Goal: Transaction & Acquisition: Purchase product/service

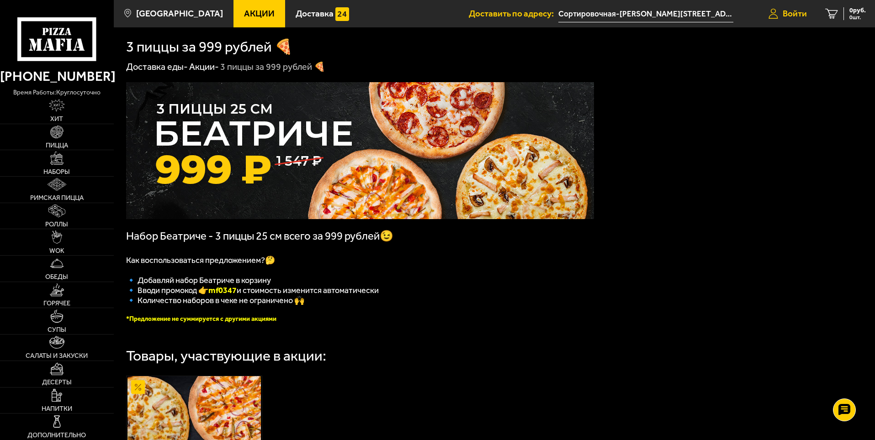
click at [778, 13] on link "Войти" at bounding box center [787, 13] width 57 height 27
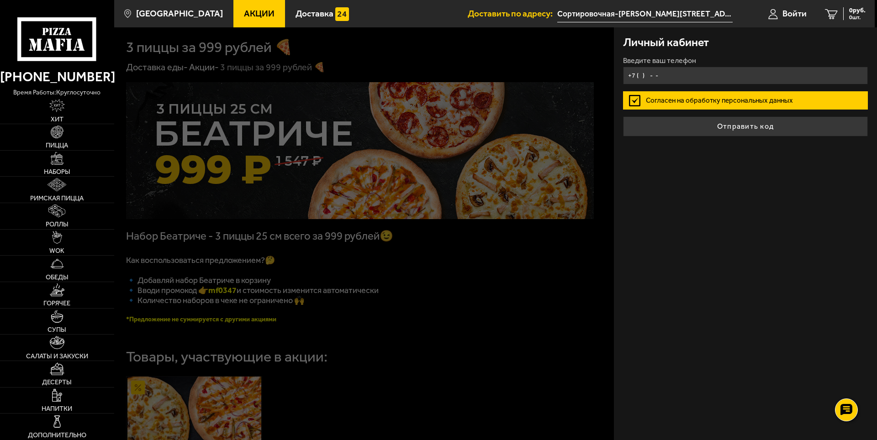
click at [640, 74] on input "+7 ( ) - -" at bounding box center [745, 76] width 245 height 18
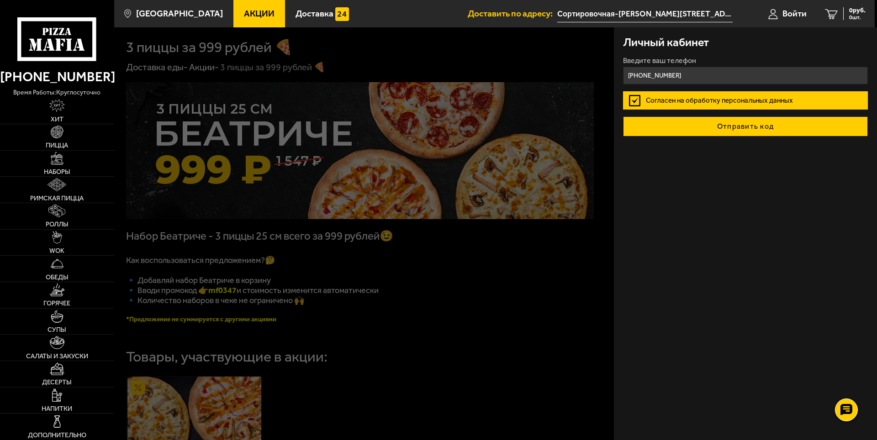
type input "+7 (953) 367-22-49"
click at [730, 126] on button "Отправить код" at bounding box center [745, 126] width 245 height 20
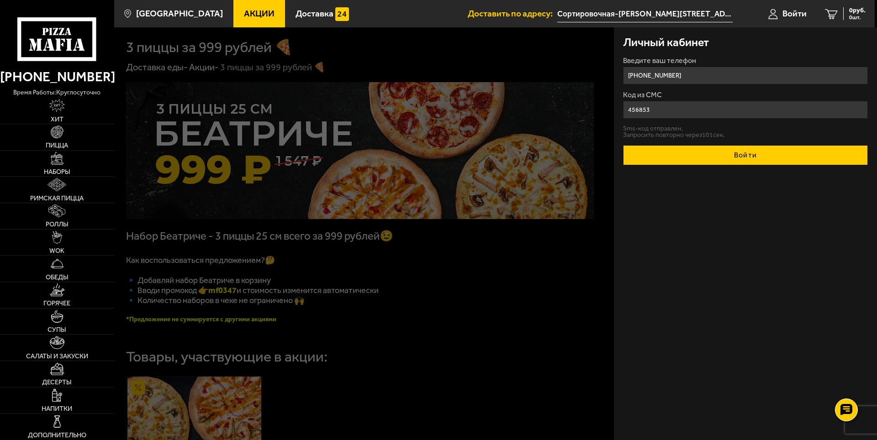
type input "456853"
click at [721, 148] on button "Войти" at bounding box center [745, 155] width 245 height 20
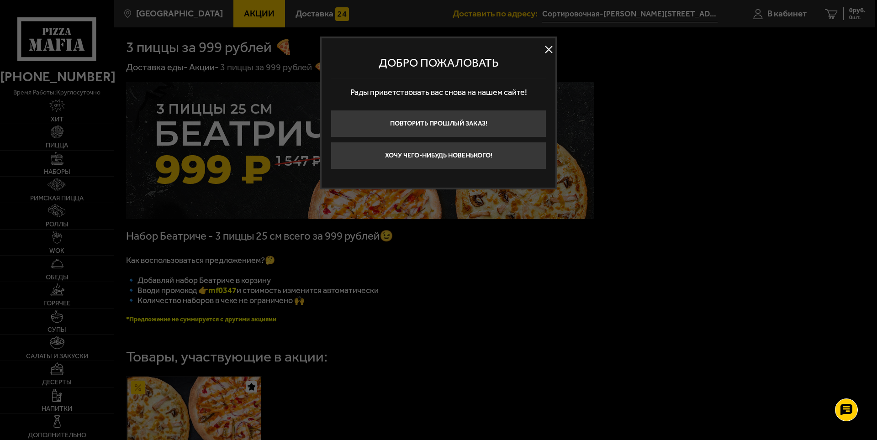
click at [468, 155] on button "Хочу чего-нибудь новенького!" at bounding box center [439, 155] width 216 height 27
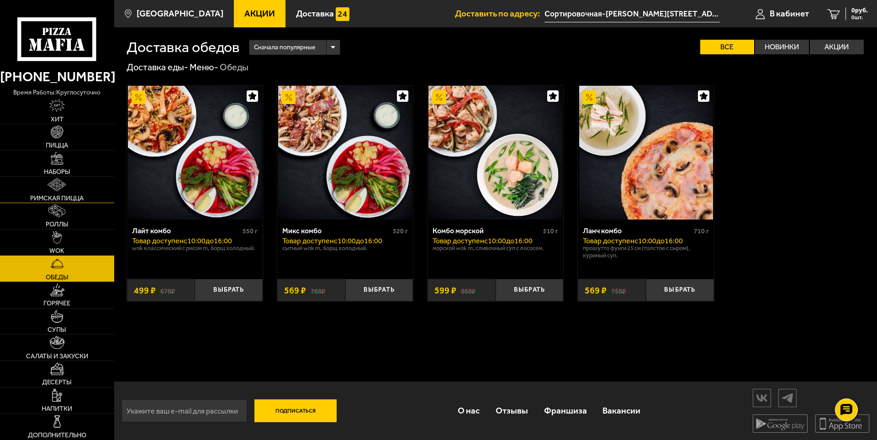
click at [57, 177] on link "Римская пицца" at bounding box center [57, 190] width 114 height 26
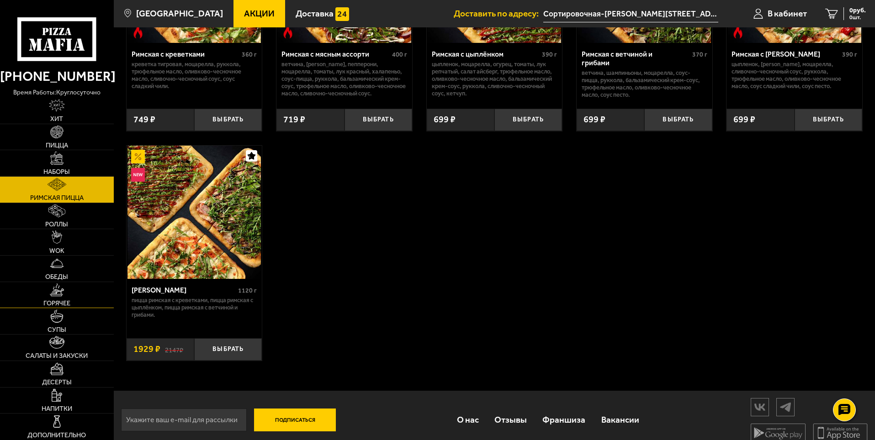
scroll to position [185, 0]
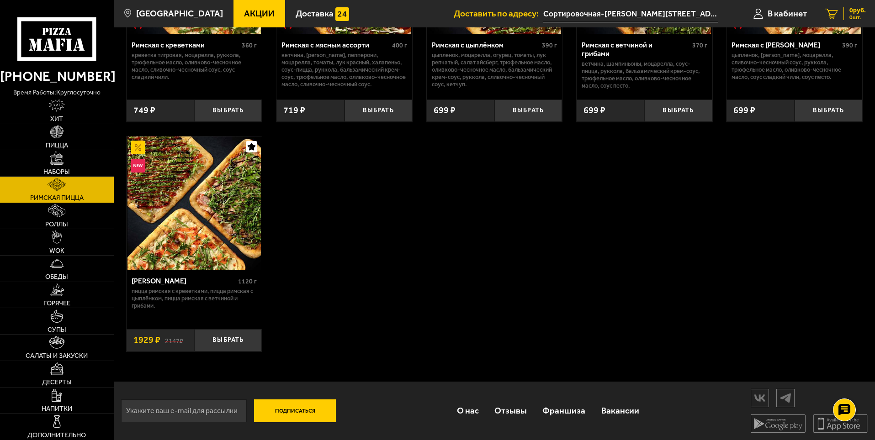
click at [846, 11] on div "0 руб. 0 шт." at bounding box center [854, 13] width 22 height 13
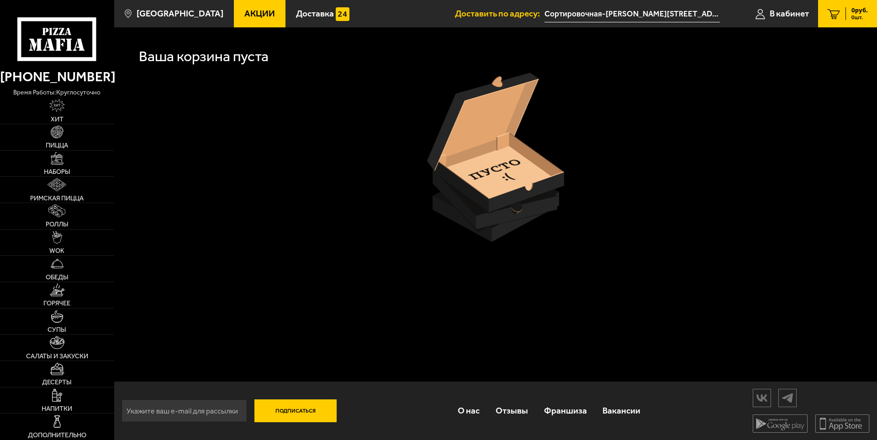
click at [605, 17] on input "Сортировочная-[PERSON_NAME][STREET_ADDRESS]" at bounding box center [631, 13] width 175 height 17
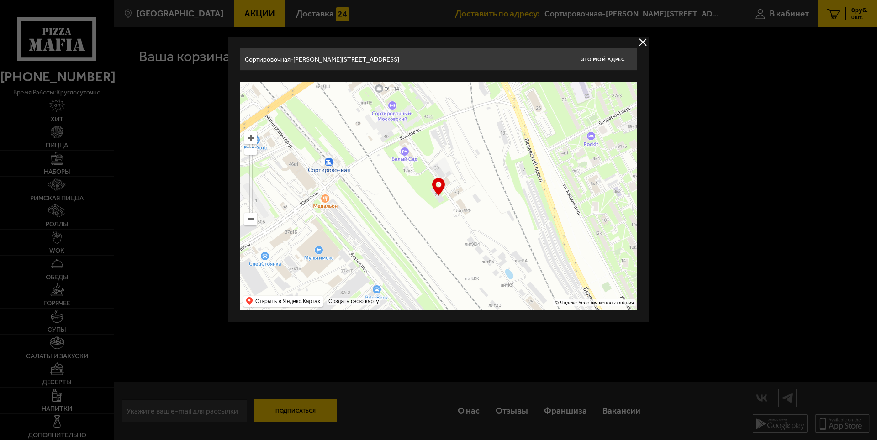
drag, startPoint x: 603, startPoint y: 60, endPoint x: 332, endPoint y: 195, distance: 302.7
click at [379, 191] on div "Сортировочная-Московская улица, 21 Это мой адрес Найдите адрес перетащив карту …" at bounding box center [438, 179] width 397 height 263
drag, startPoint x: 392, startPoint y: 63, endPoint x: 169, endPoint y: 77, distance: 223.3
click at [169, 77] on main "Санкт-Петербург Все Акции Доставка Личный кабинет Акции Доставка Доставить по а…" at bounding box center [495, 220] width 763 height 440
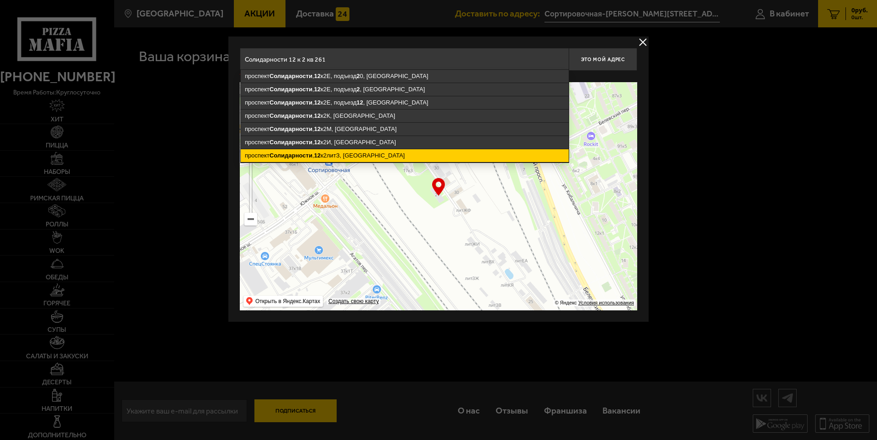
click at [378, 153] on ymaps "проспект Солидарности , 12 к2литЗ, Санкт-Петербург" at bounding box center [405, 155] width 328 height 13
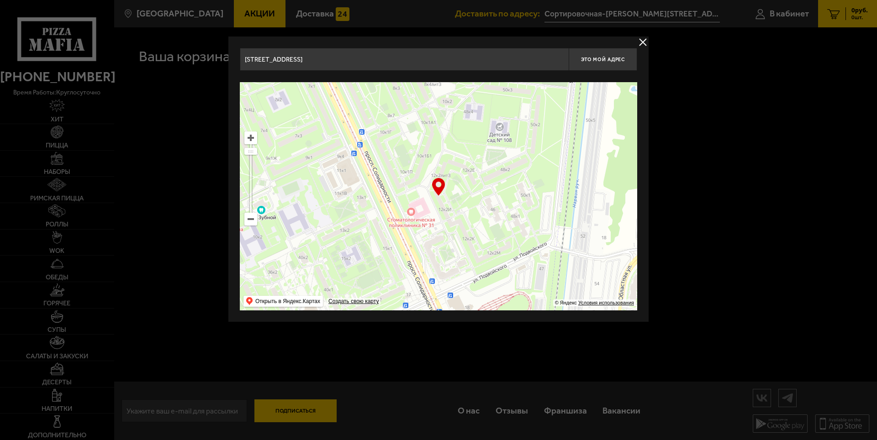
drag, startPoint x: 462, startPoint y: 209, endPoint x: 464, endPoint y: 190, distance: 19.3
click at [464, 190] on ymaps at bounding box center [438, 196] width 397 height 228
type input "[STREET_ADDRESS]"
click at [611, 62] on span "Это мой адрес" at bounding box center [603, 60] width 44 height 6
type input "[STREET_ADDRESS]"
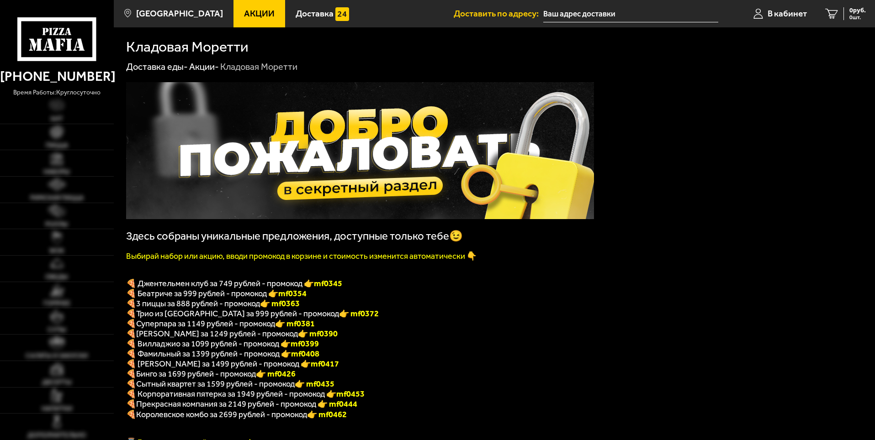
type input "Сортировочная-[PERSON_NAME][STREET_ADDRESS]"
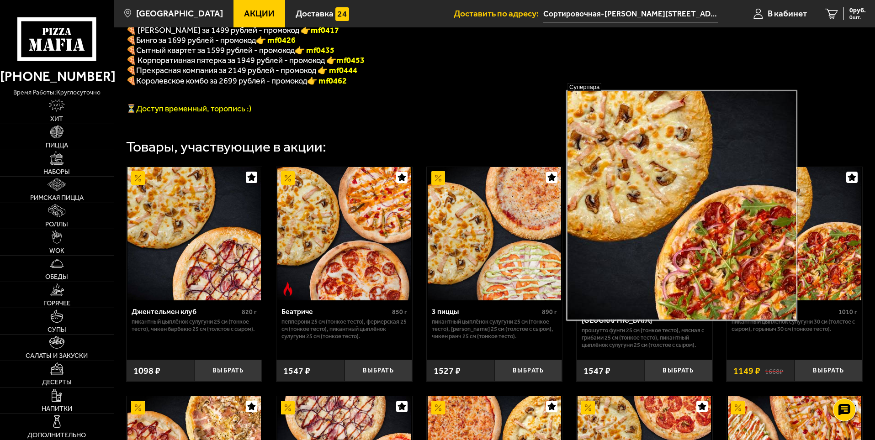
scroll to position [405, 0]
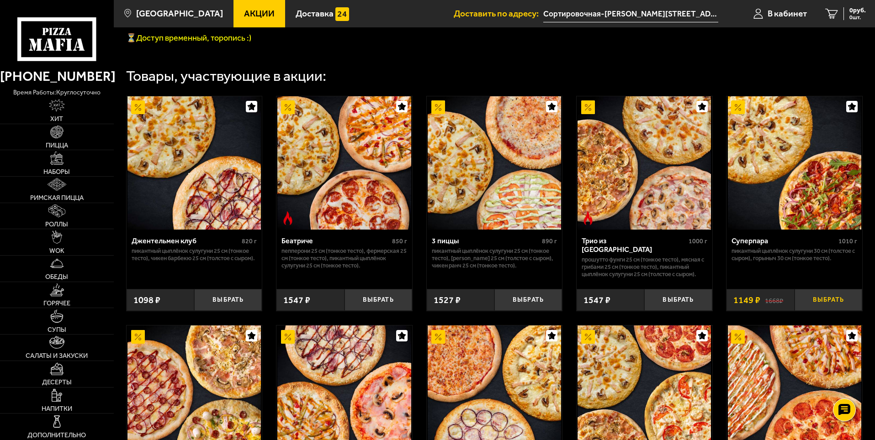
click at [822, 311] on button "Выбрать" at bounding box center [828, 300] width 68 height 22
click at [245, 311] on button "Выбрать" at bounding box center [228, 300] width 68 height 22
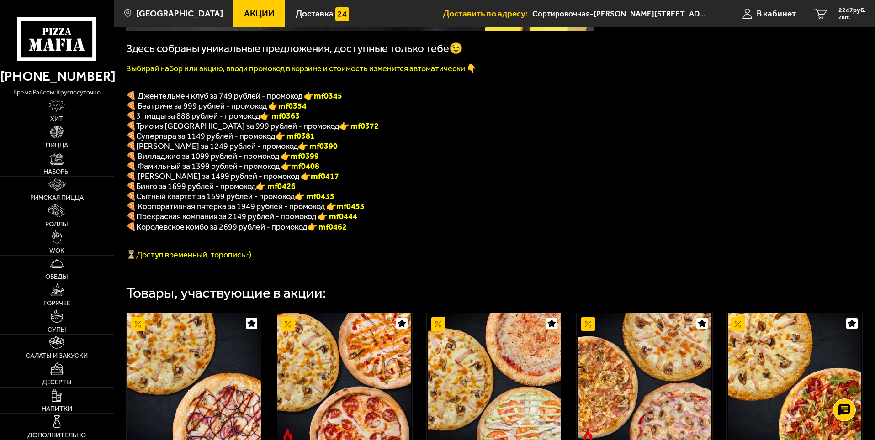
scroll to position [176, 0]
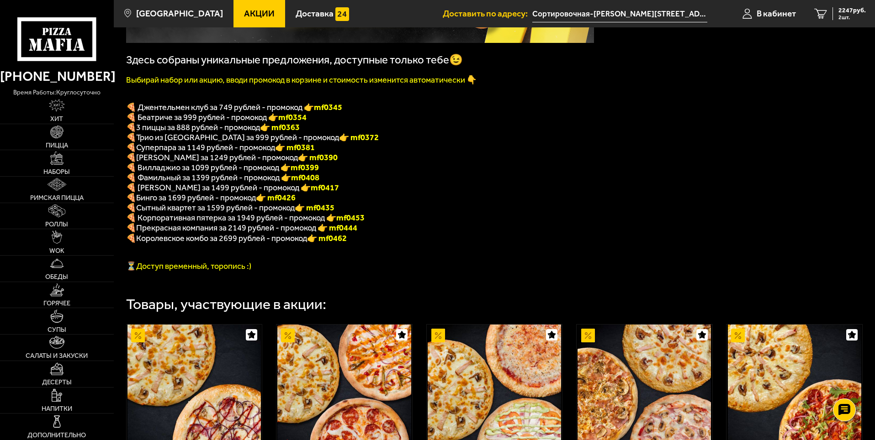
click at [337, 112] on b "mf0345" at bounding box center [328, 107] width 28 height 10
copy b "mf0345"
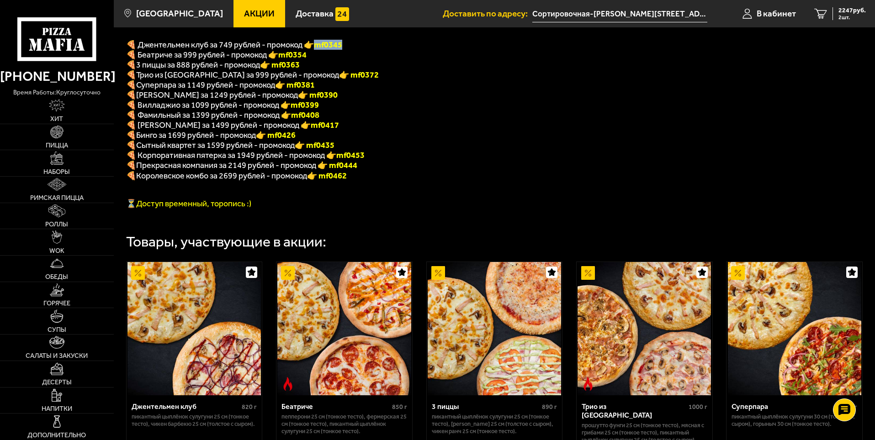
scroll to position [222, 0]
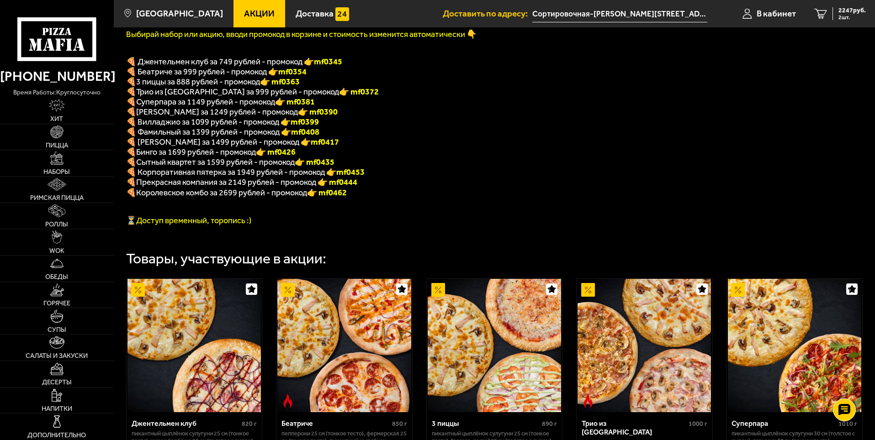
click at [296, 107] on font "👉 mf0381" at bounding box center [295, 102] width 40 height 10
copy font "f0381"
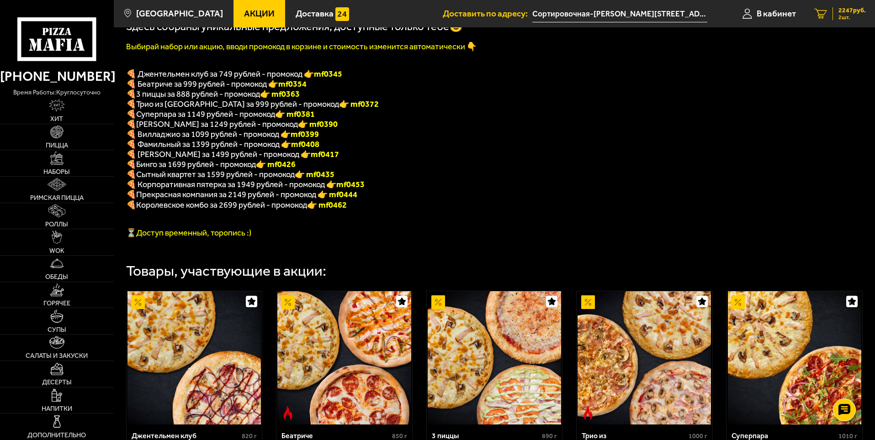
scroll to position [183, 0]
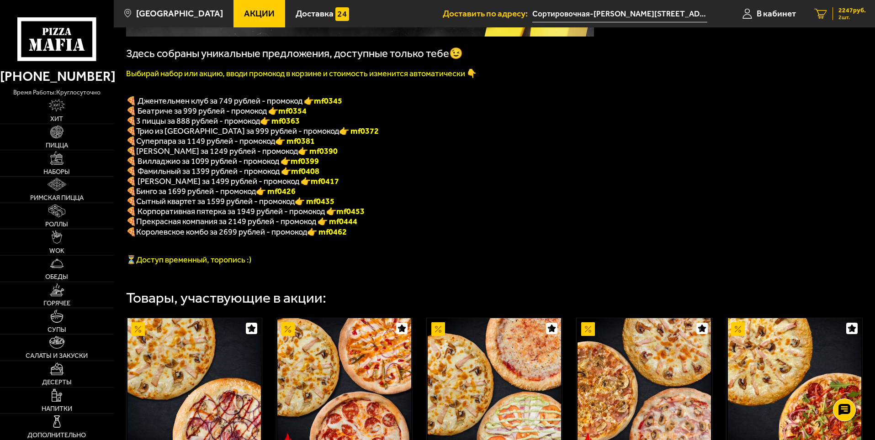
click at [841, 13] on span "2247 руб." at bounding box center [851, 10] width 27 height 6
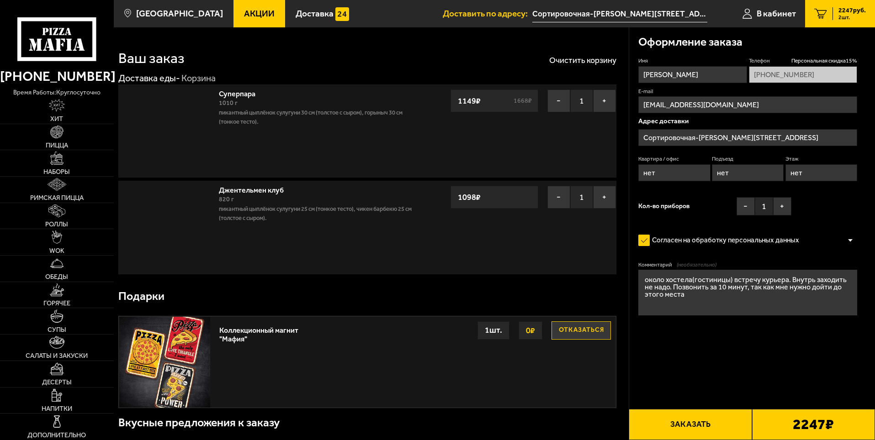
type input "проспект Солидарности, 12к2И"
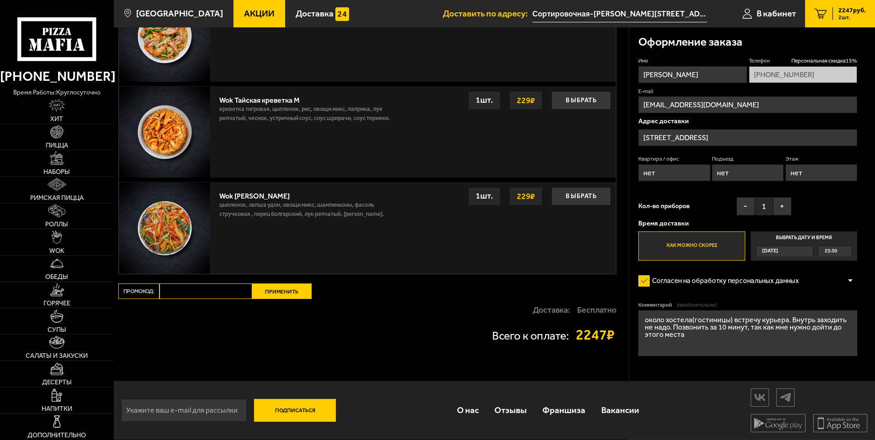
scroll to position [766, 0]
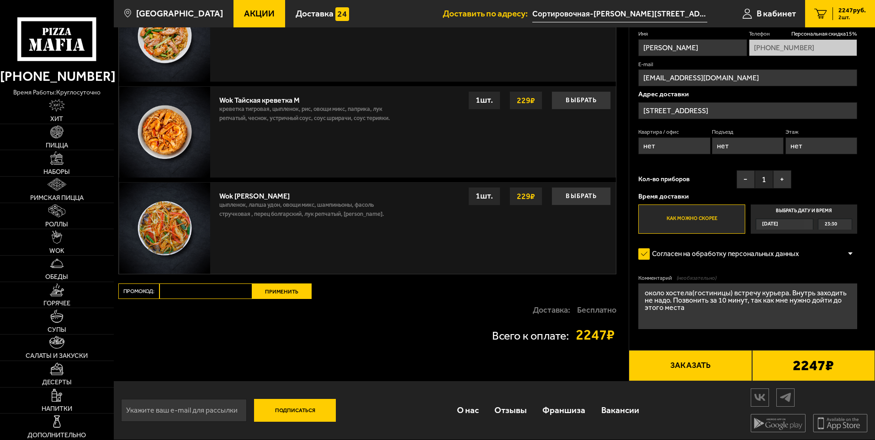
click at [199, 295] on input "Промокод:" at bounding box center [205, 292] width 93 height 16
paste input "mf0381"
type input "mf0381"
click at [289, 294] on button "Применить" at bounding box center [281, 292] width 59 height 16
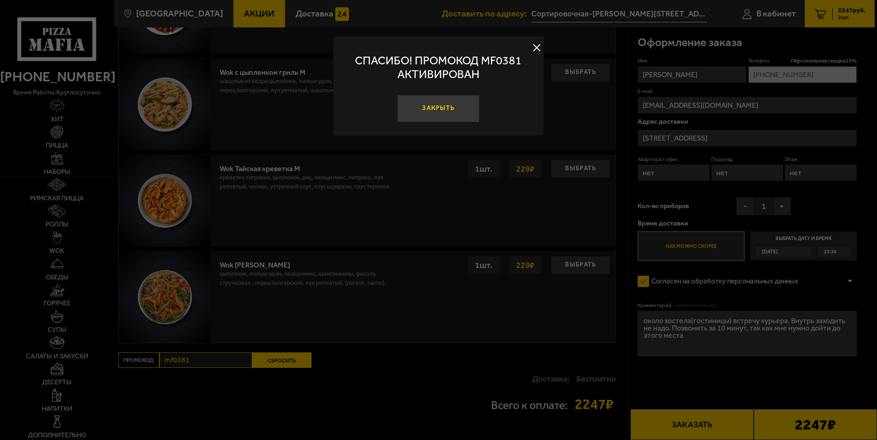
click at [433, 113] on button "Закрыть" at bounding box center [438, 108] width 82 height 27
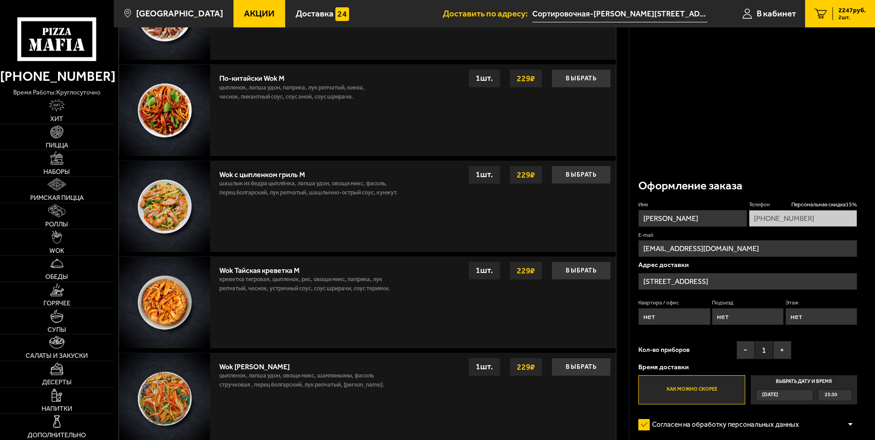
scroll to position [652, 0]
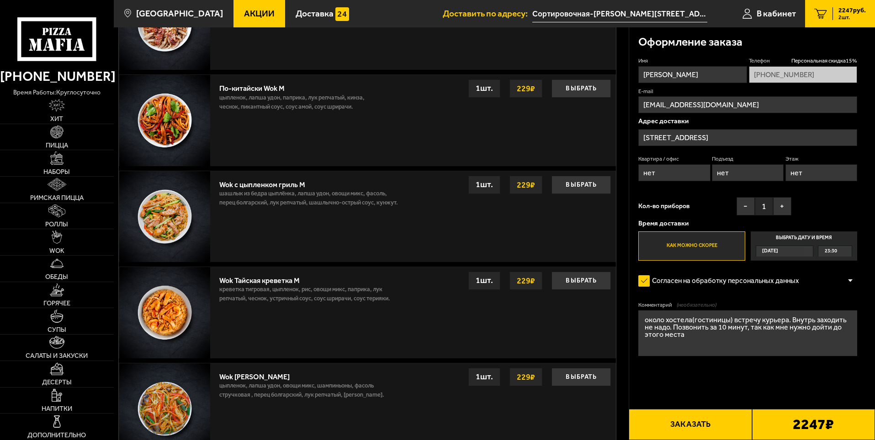
drag, startPoint x: 674, startPoint y: 173, endPoint x: 622, endPoint y: 169, distance: 53.1
type input "261"
drag, startPoint x: 764, startPoint y: 175, endPoint x: 709, endPoint y: 172, distance: 55.3
click at [709, 172] on div "Квартира / офис 261 Подъезд нет Этаж нет" at bounding box center [747, 170] width 219 height 31
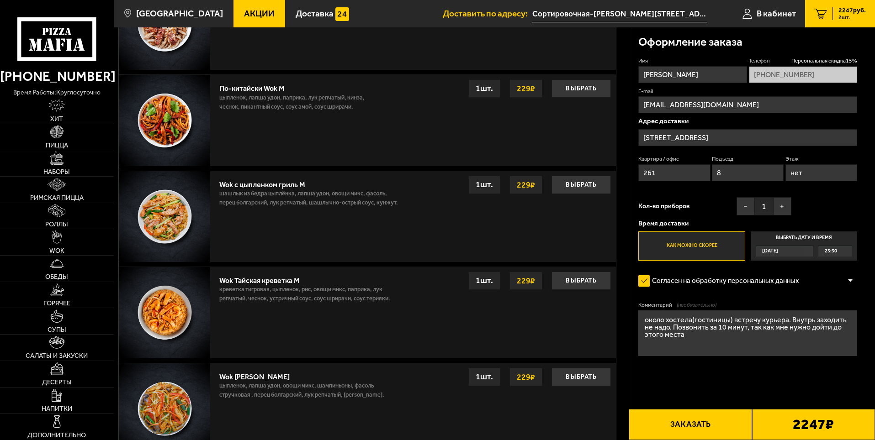
type input "8"
drag, startPoint x: 806, startPoint y: 176, endPoint x: 771, endPoint y: 175, distance: 34.7
click at [771, 175] on div "Квартира / офис 261 Подъезд 8 Этаж нет" at bounding box center [747, 170] width 219 height 31
type input "3"
click at [831, 200] on div "Имя Дмитрий Телефон Персональная скидка 15 % +7 (953) 367-22-49 E-mail flildman…" at bounding box center [747, 159] width 219 height 204
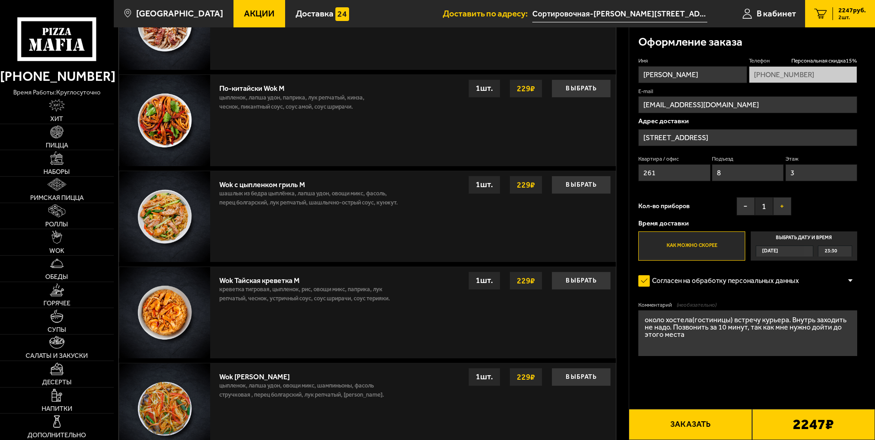
click at [788, 209] on button "+" at bounding box center [782, 206] width 18 height 18
drag, startPoint x: 699, startPoint y: 343, endPoint x: 623, endPoint y: 318, distance: 80.3
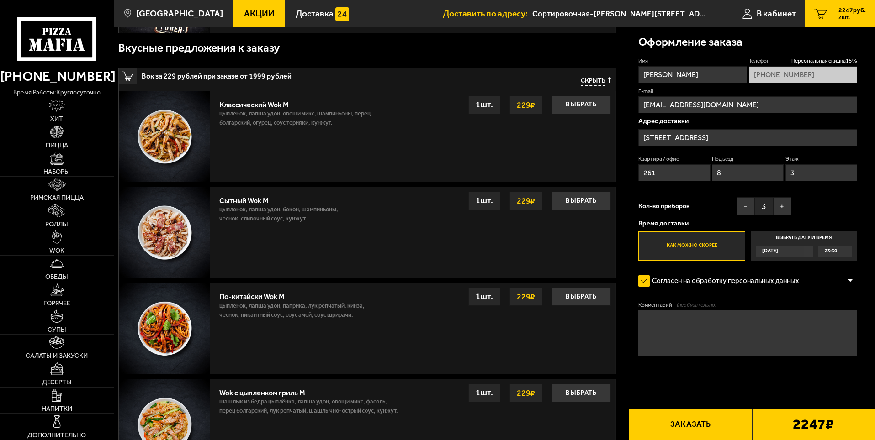
scroll to position [423, 0]
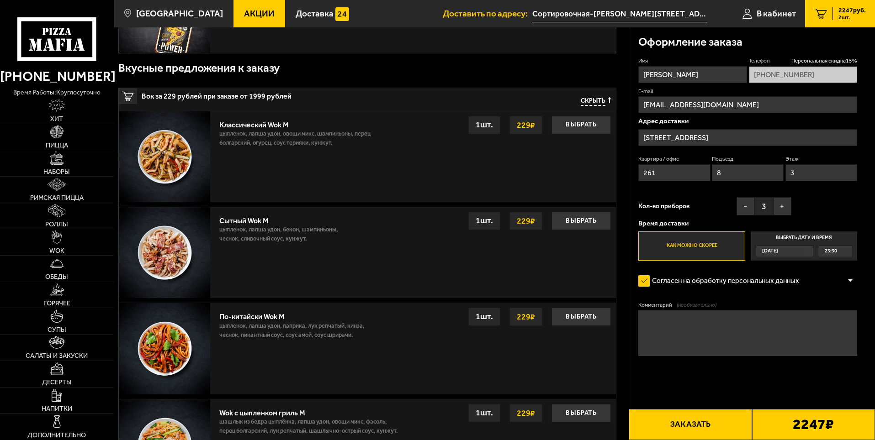
drag, startPoint x: 674, startPoint y: 72, endPoint x: 626, endPoint y: 71, distance: 48.4
click at [626, 71] on section "Ваш заказ Очистить корзину Доставка еды - Корзина Джентельмен клуб 820 г Пикант…" at bounding box center [494, 197] width 761 height 1186
click at [695, 76] on input "Вадим" at bounding box center [692, 74] width 108 height 17
type input "Вадим"
click at [689, 52] on div "Оформление заказа" at bounding box center [747, 42] width 219 height 30
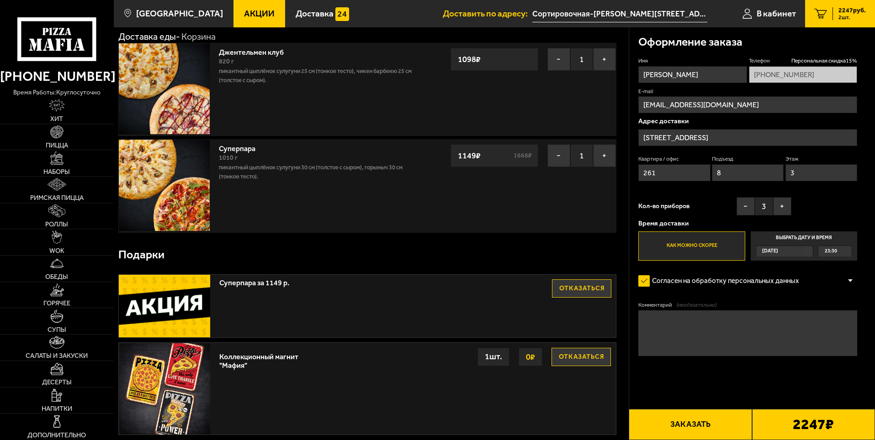
scroll to position [0, 0]
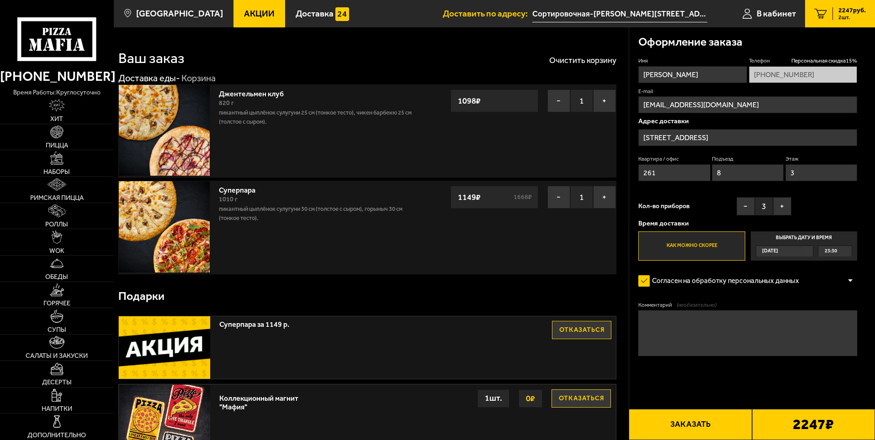
click at [722, 423] on button "Заказать" at bounding box center [689, 424] width 123 height 31
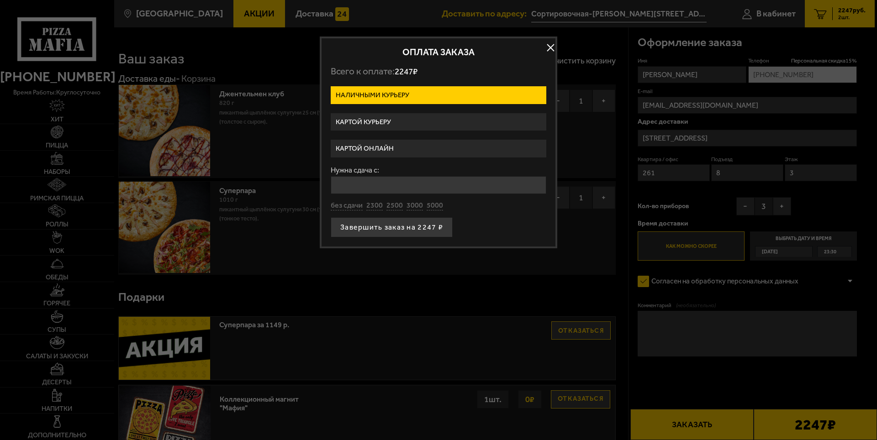
click at [372, 124] on label "Картой курьеру" at bounding box center [439, 122] width 216 height 18
click at [0, 0] on input "Картой курьеру" at bounding box center [0, 0] width 0 height 0
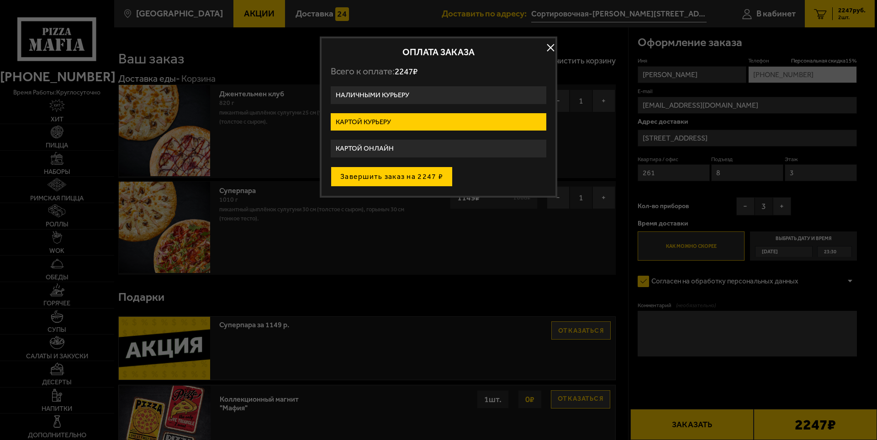
click at [409, 180] on button "Завершить заказ на 2247 ₽" at bounding box center [392, 177] width 122 height 20
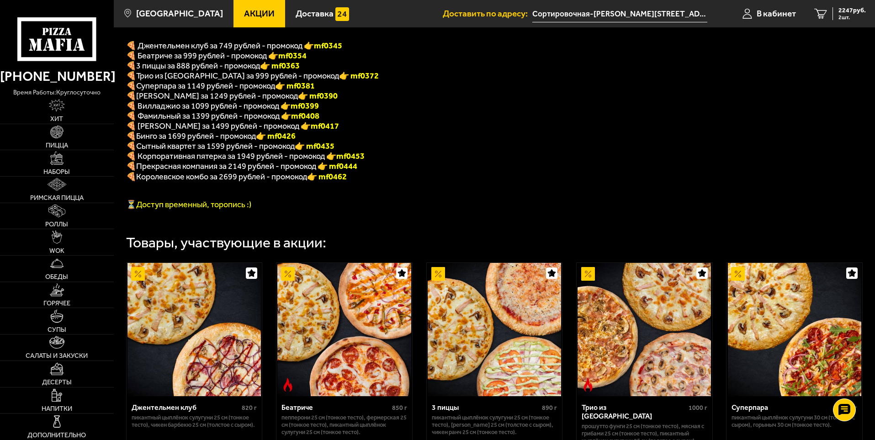
scroll to position [183, 0]
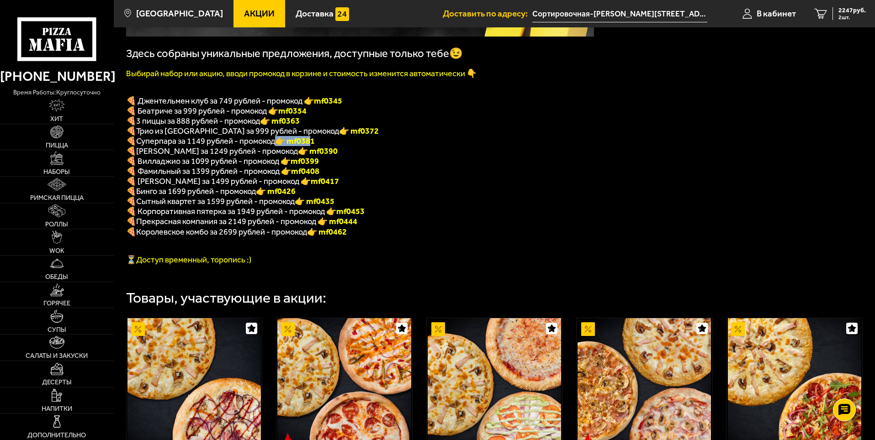
drag, startPoint x: 313, startPoint y: 146, endPoint x: 280, endPoint y: 149, distance: 33.0
click at [280, 146] on font "👉 mf0381" at bounding box center [295, 141] width 40 height 10
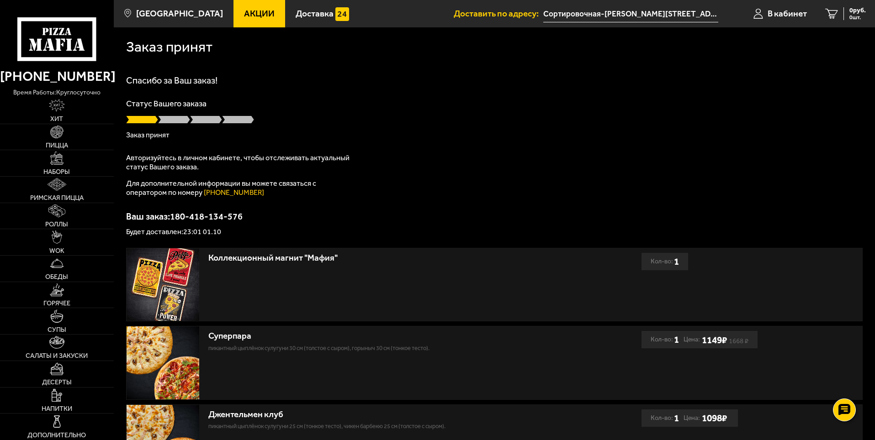
click at [614, 12] on input "Сортировочная-[PERSON_NAME][STREET_ADDRESS]" at bounding box center [630, 13] width 175 height 17
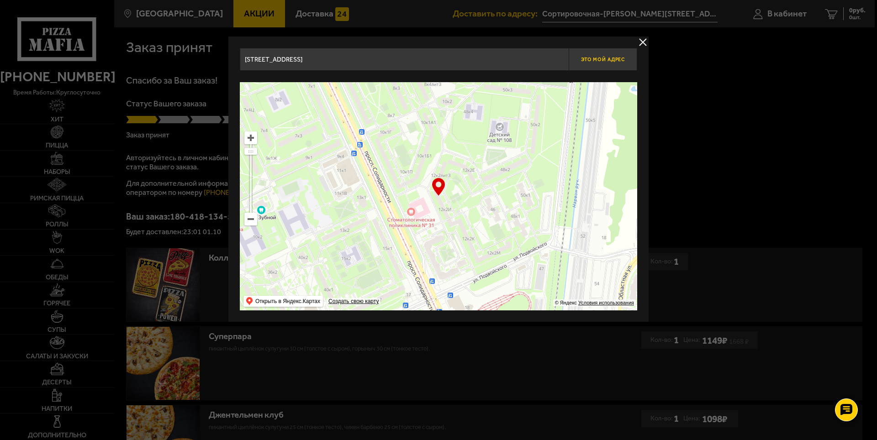
click at [593, 63] on button "Это мой адрес" at bounding box center [603, 59] width 69 height 23
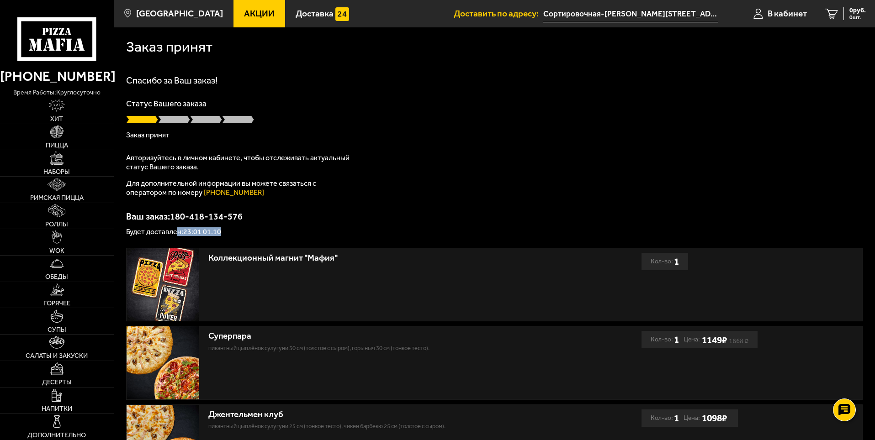
drag, startPoint x: 226, startPoint y: 231, endPoint x: 178, endPoint y: 227, distance: 48.1
click at [178, 228] on p "Будет доставлен: 23:01 01.10" at bounding box center [494, 231] width 736 height 7
click at [201, 242] on div "Заказ принят [PERSON_NAME] за Ваш заказ! Статус Вашего заказа Заказ принят Авто…" at bounding box center [494, 270] width 761 height 487
